Goal: Task Accomplishment & Management: Complete application form

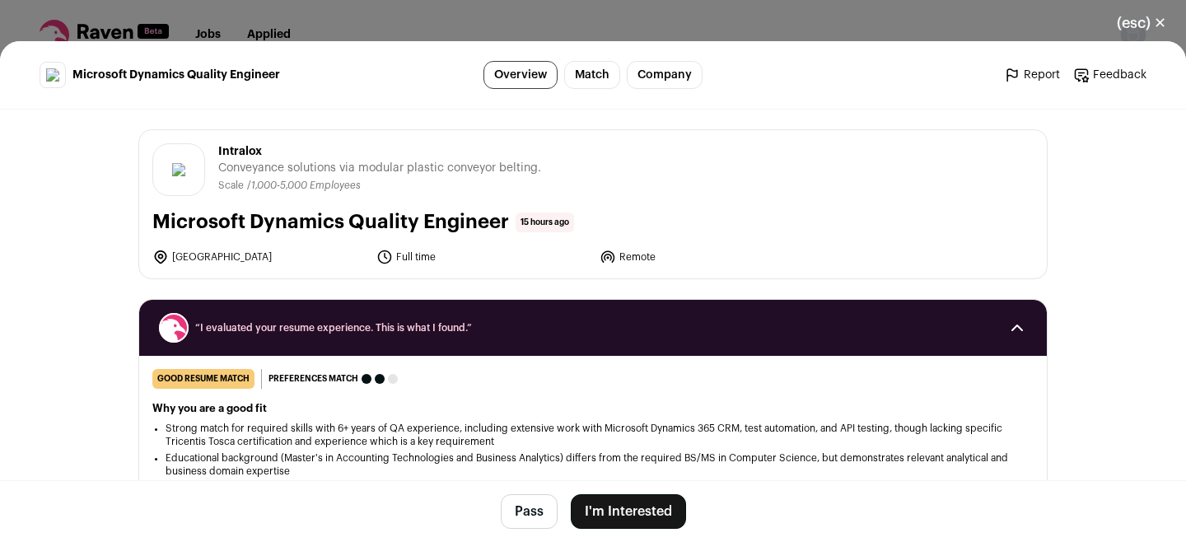
click at [606, 508] on button "I'm Interested" at bounding box center [628, 511] width 115 height 35
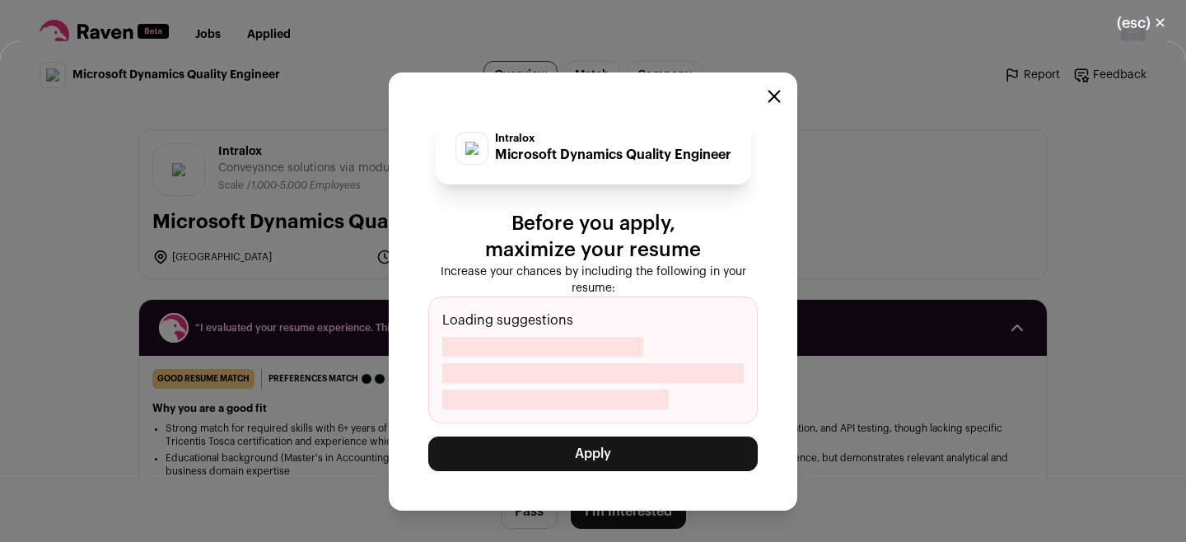
click at [592, 449] on button "Apply" at bounding box center [593, 454] width 330 height 35
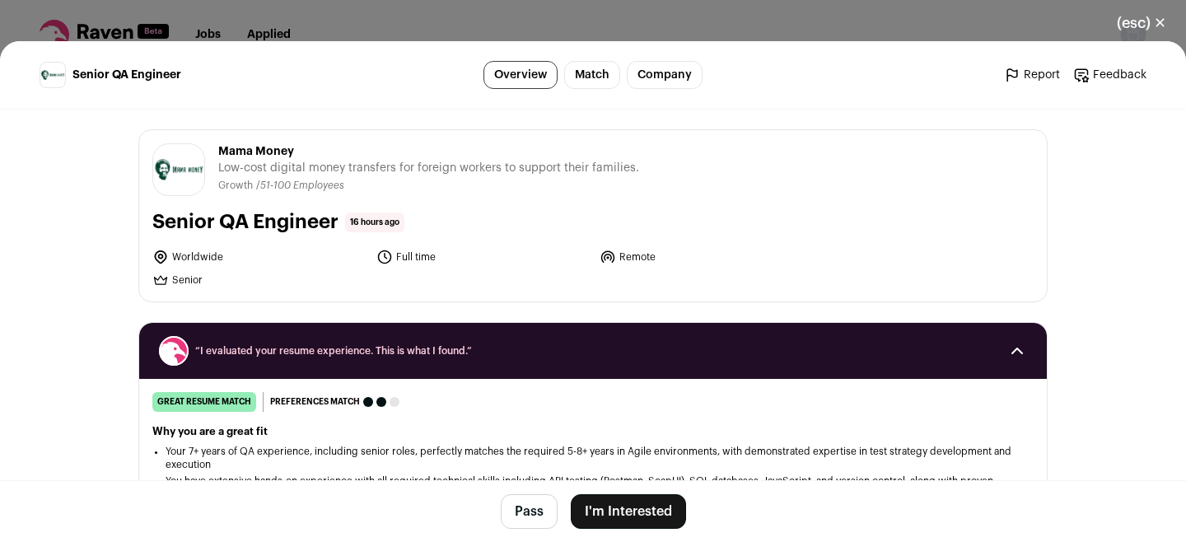
click at [642, 503] on button "I'm Interested" at bounding box center [628, 511] width 115 height 35
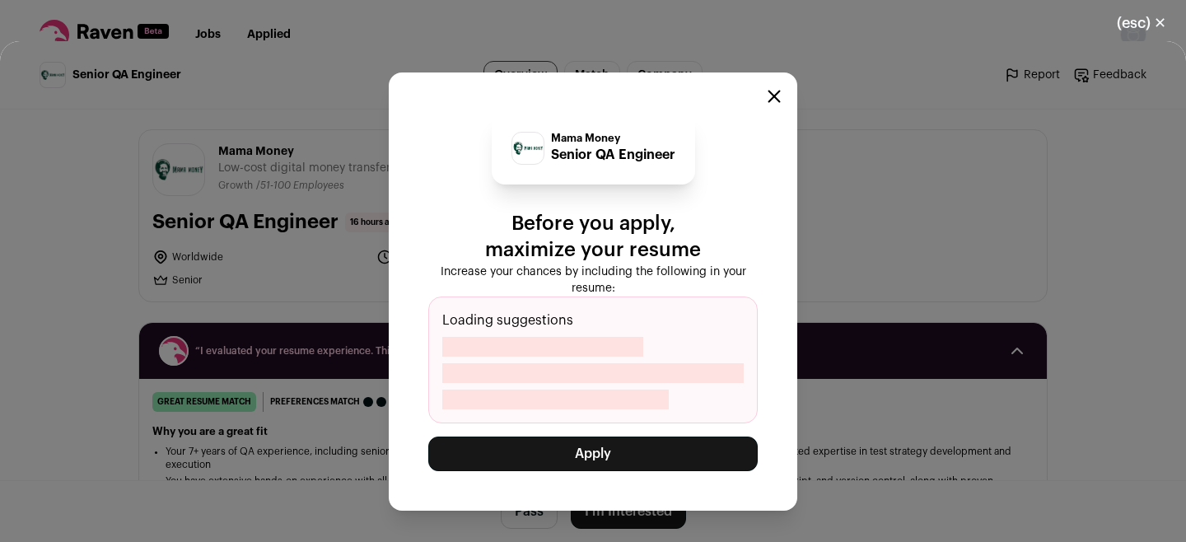
click at [623, 458] on button "Apply" at bounding box center [593, 454] width 330 height 35
